Goal: Navigation & Orientation: Find specific page/section

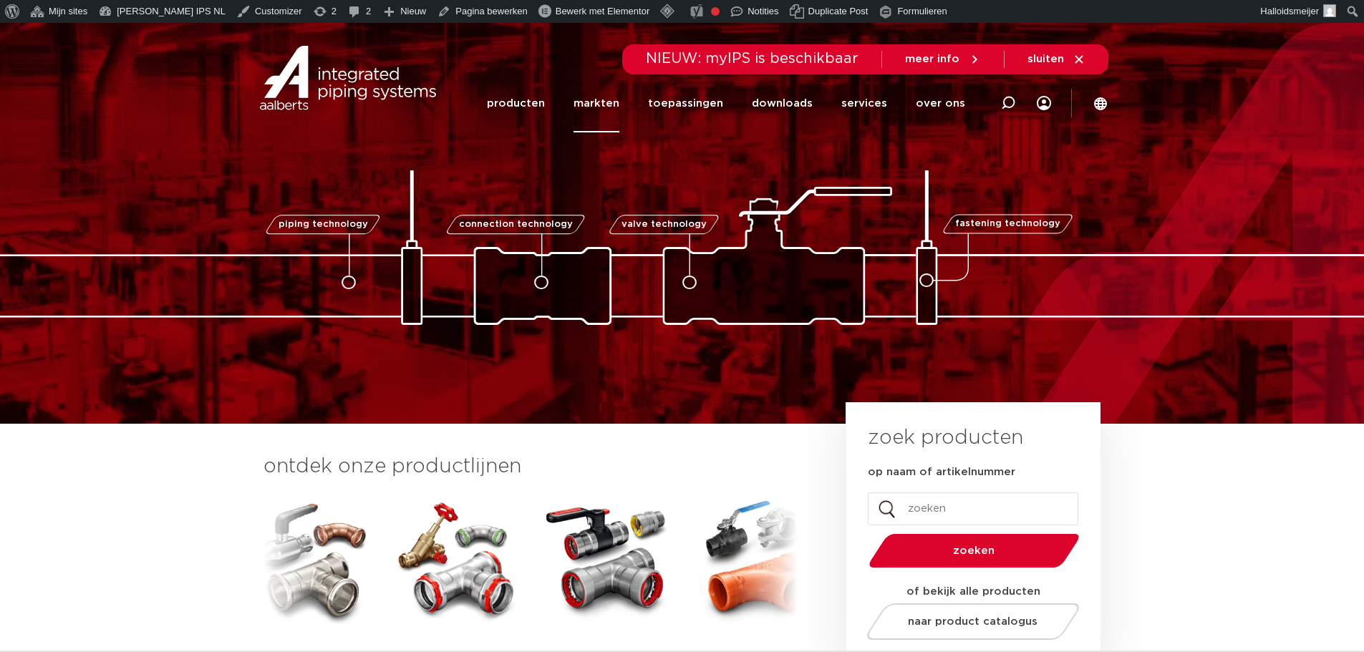
click at [618, 105] on link "markten" at bounding box center [597, 103] width 46 height 58
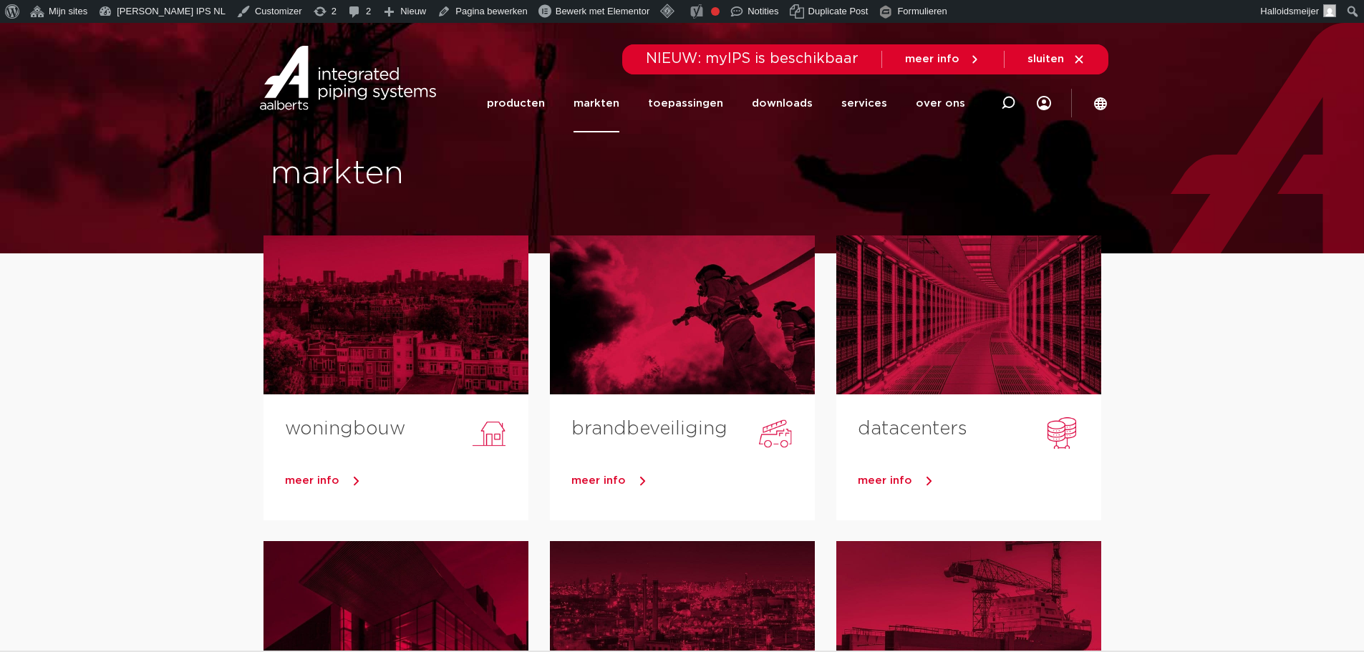
click at [384, 341] on div at bounding box center [396, 315] width 265 height 159
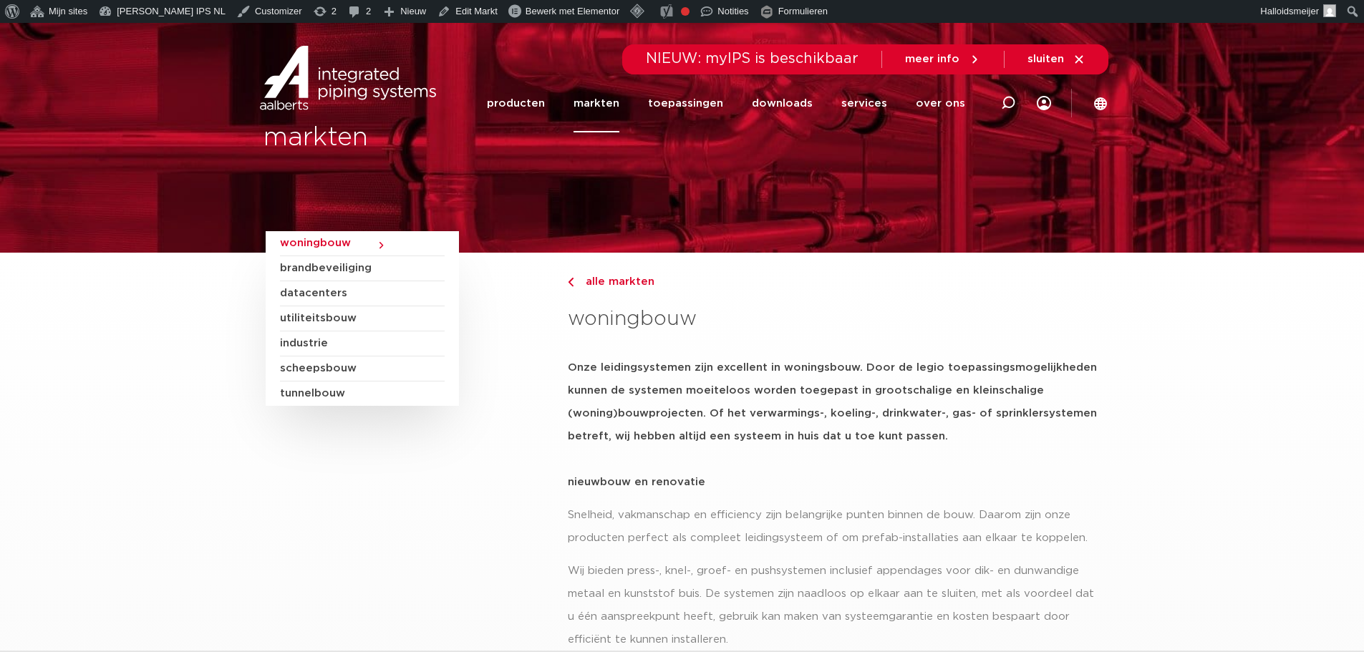
click at [320, 271] on span "brandbeveiliging" at bounding box center [362, 268] width 165 height 25
